Goal: Check status

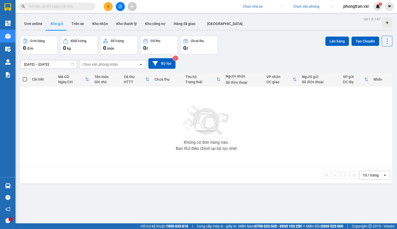
click at [260, 6] on input "search" at bounding box center [260, 7] width 37 height 8
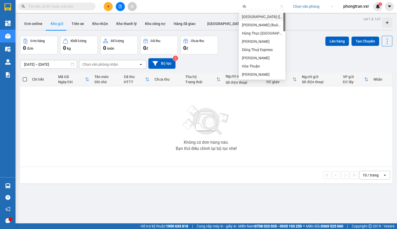
type input "t"
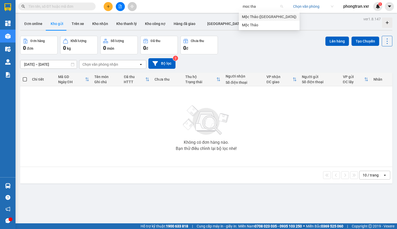
type input "moc thao"
click at [259, 23] on div "Mộc Thảo" at bounding box center [269, 25] width 54 height 6
click at [67, 7] on input "text" at bounding box center [58, 7] width 61 height 6
paste input "TH2510140015"
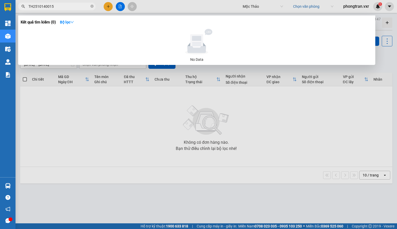
click at [67, 7] on input "TH2510140015" at bounding box center [58, 7] width 61 height 6
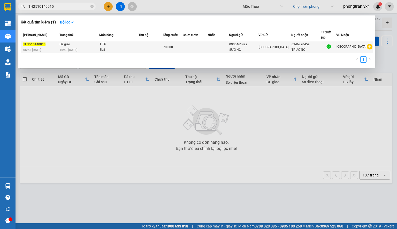
type input "TH2510140015"
click at [175, 43] on td "70.000" at bounding box center [173, 47] width 20 height 12
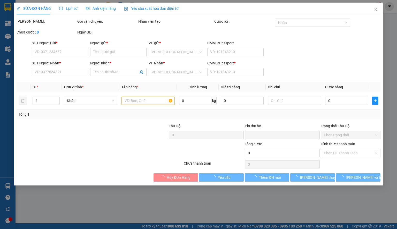
type input "0905461422"
type input "SƯƠNG"
type input "0946720459"
type input "TRƯỜNG"
type input "1"
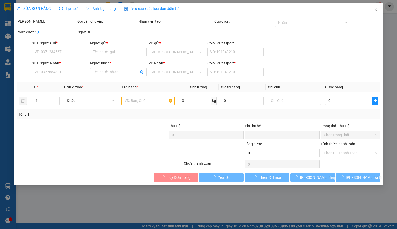
type input "0"
type input "70.000"
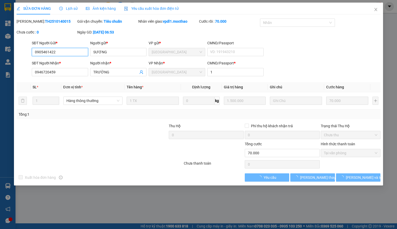
checkbox input "true"
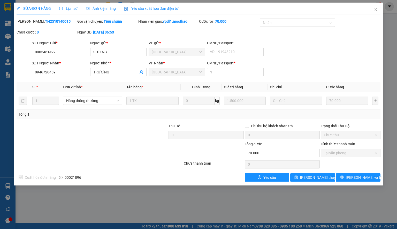
click at [75, 9] on span "Lịch sử" at bounding box center [68, 8] width 18 height 4
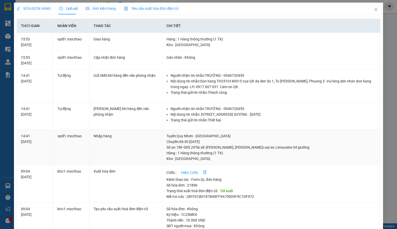
click at [66, 153] on td "vpdl1.mocthao" at bounding box center [71, 147] width 36 height 35
click at [44, 11] on span "SỬA ĐƠN HÀNG" at bounding box center [34, 8] width 34 height 4
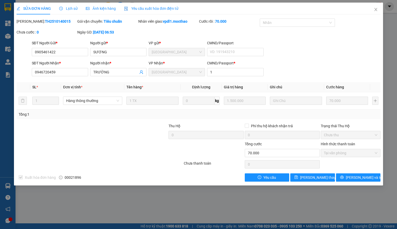
drag, startPoint x: 168, startPoint y: 42, endPoint x: 147, endPoint y: 41, distance: 20.2
click at [149, 40] on div "Total Paid Fee 70.000 Total UnPaid Fee 0 Cash Collection Total Fee Mã ĐH: TH251…" at bounding box center [198, 100] width 363 height 163
click at [376, 9] on icon "close" at bounding box center [375, 9] width 3 height 3
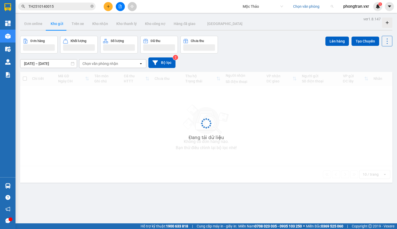
click at [301, 6] on input "search" at bounding box center [311, 7] width 37 height 8
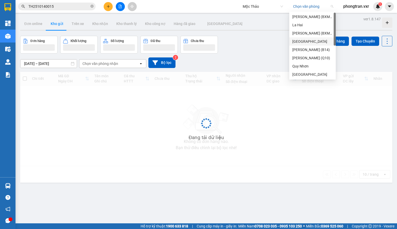
click at [304, 45] on div "[GEOGRAPHIC_DATA]" at bounding box center [312, 41] width 46 height 8
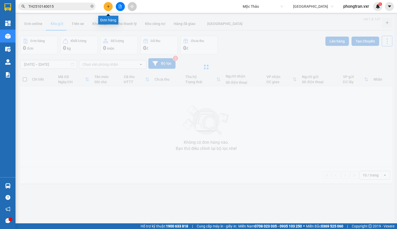
click at [107, 8] on icon "plus" at bounding box center [108, 7] width 4 height 4
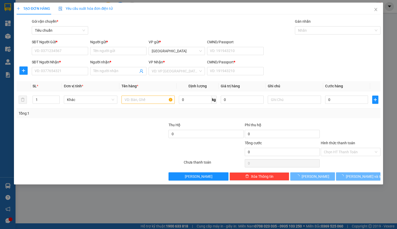
click at [173, 38] on div "Transit Pickup Surcharge Ids Transit Deliver Surcharge Ids Transit Deliver Surc…" at bounding box center [198, 100] width 363 height 162
drag, startPoint x: 169, startPoint y: 41, endPoint x: 147, endPoint y: 42, distance: 21.7
click at [147, 42] on div "VP gửi * [GEOGRAPHIC_DATA]" at bounding box center [176, 48] width 58 height 18
click at [194, 33] on div "Gói vận chuyển * Tiêu chuẩn Gán nhãn Nhãn" at bounding box center [206, 28] width 351 height 18
click at [184, 51] on span "[GEOGRAPHIC_DATA]" at bounding box center [177, 51] width 50 height 8
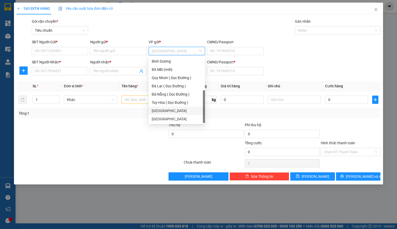
scroll to position [23, 0]
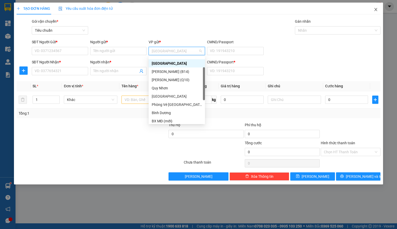
click at [373, 8] on span "Close" at bounding box center [375, 10] width 14 height 14
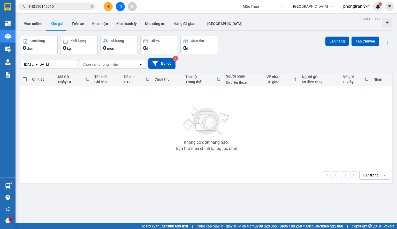
click at [291, 7] on div "[GEOGRAPHIC_DATA]" at bounding box center [313, 6] width 46 height 8
click at [172, 68] on button "Bộ lọc" at bounding box center [161, 63] width 27 height 11
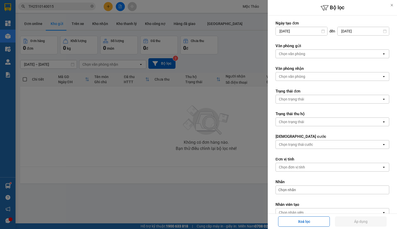
click at [305, 58] on form "Ngày tạo đơn [DATE] Press the down arrow key to interact with the calendar and …" at bounding box center [332, 131] width 114 height 220
click at [306, 55] on div "Chọn văn phòng" at bounding box center [328, 54] width 106 height 8
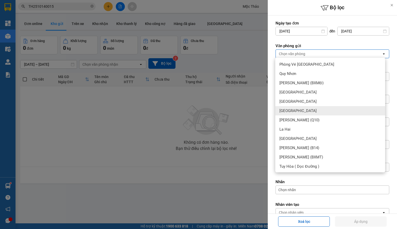
click at [301, 109] on div "[GEOGRAPHIC_DATA]" at bounding box center [330, 110] width 110 height 9
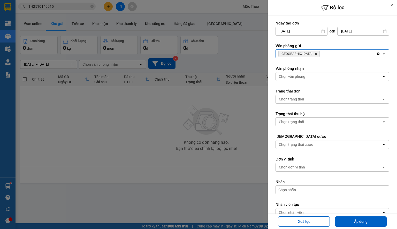
click at [221, 132] on div at bounding box center [198, 114] width 397 height 229
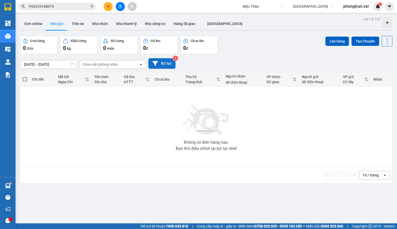
click at [161, 64] on button "Bộ lọc" at bounding box center [161, 63] width 27 height 11
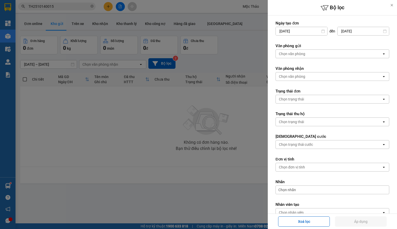
click at [284, 77] on div "Chọn văn phòng" at bounding box center [292, 76] width 26 height 5
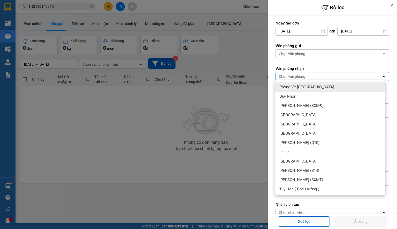
click at [296, 59] on form "Ngày tạo đơn [DATE] Press the down arrow key to interact with the calendar and …" at bounding box center [332, 131] width 114 height 220
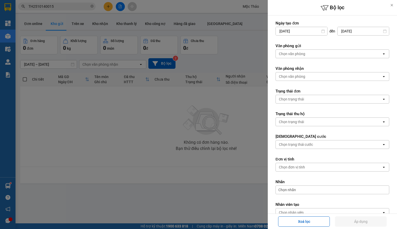
click at [296, 56] on div "Chọn văn phòng" at bounding box center [328, 54] width 106 height 8
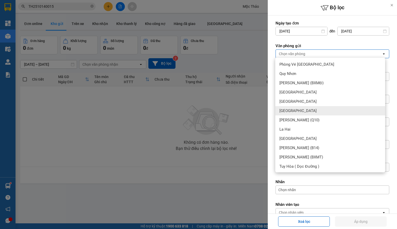
click at [290, 108] on div "[GEOGRAPHIC_DATA]" at bounding box center [330, 110] width 110 height 9
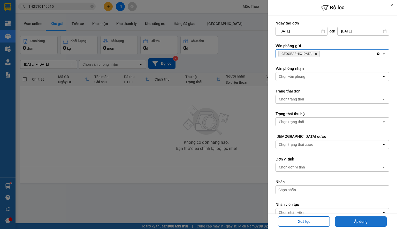
click at [363, 218] on button "Áp dụng" at bounding box center [361, 222] width 52 height 10
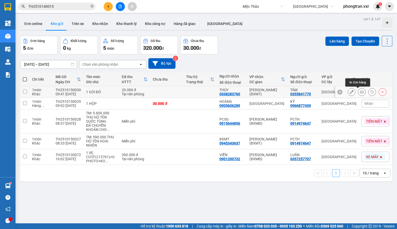
click at [370, 91] on icon at bounding box center [372, 92] width 4 height 4
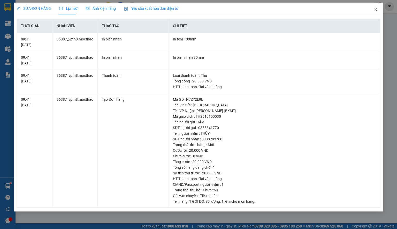
click at [375, 9] on icon "close" at bounding box center [375, 9] width 4 height 4
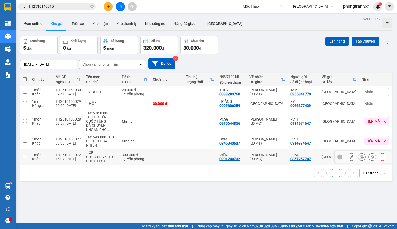
click at [368, 156] on button at bounding box center [371, 157] width 7 height 9
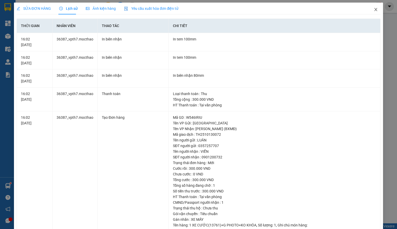
click at [374, 11] on span "Close" at bounding box center [375, 10] width 14 height 14
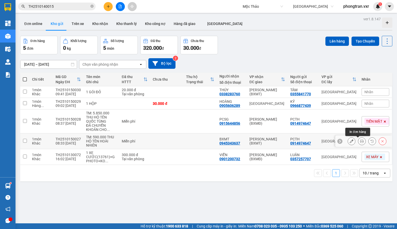
click at [368, 142] on button at bounding box center [371, 141] width 7 height 9
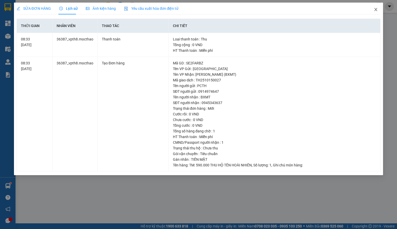
click at [372, 9] on span "Close" at bounding box center [375, 10] width 14 height 14
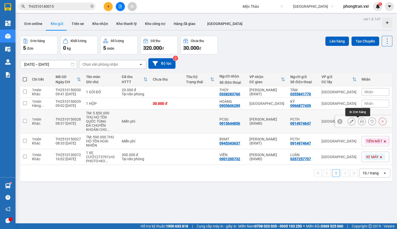
click at [370, 121] on icon at bounding box center [371, 121] width 3 height 3
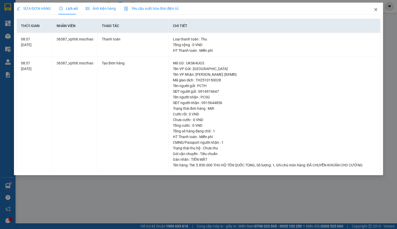
click at [372, 10] on span "Close" at bounding box center [375, 10] width 14 height 14
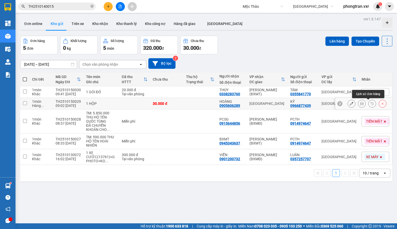
click at [370, 104] on icon at bounding box center [372, 104] width 4 height 4
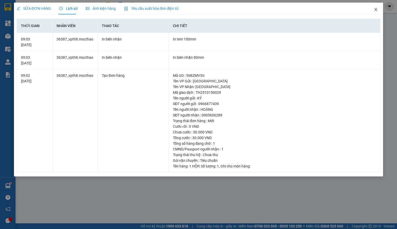
click at [374, 7] on span "Close" at bounding box center [375, 10] width 14 height 14
